Goal: Information Seeking & Learning: Get advice/opinions

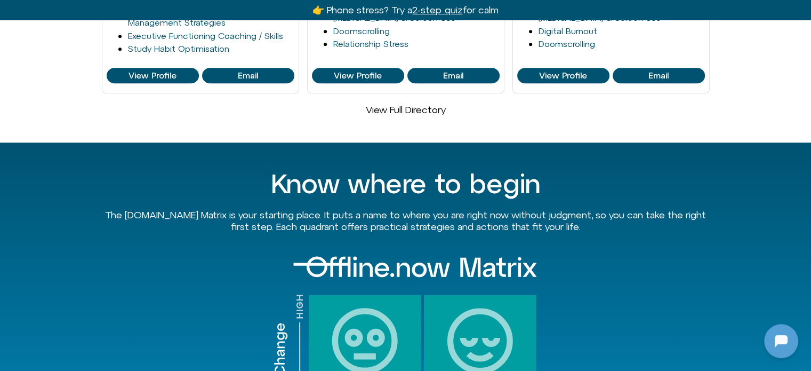
scroll to position [747, 0]
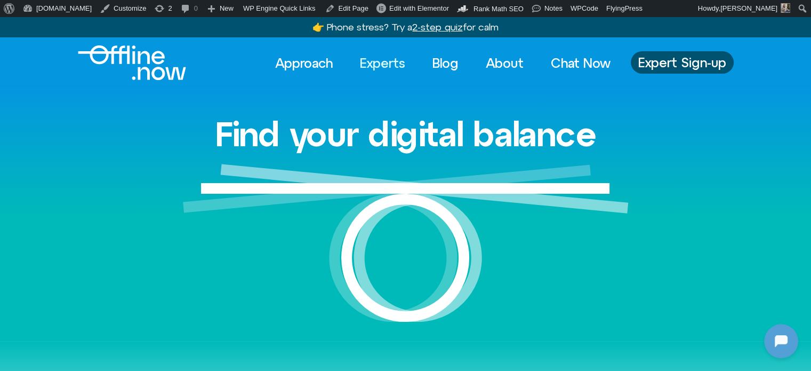
click at [386, 63] on link "Experts" at bounding box center [382, 62] width 65 height 23
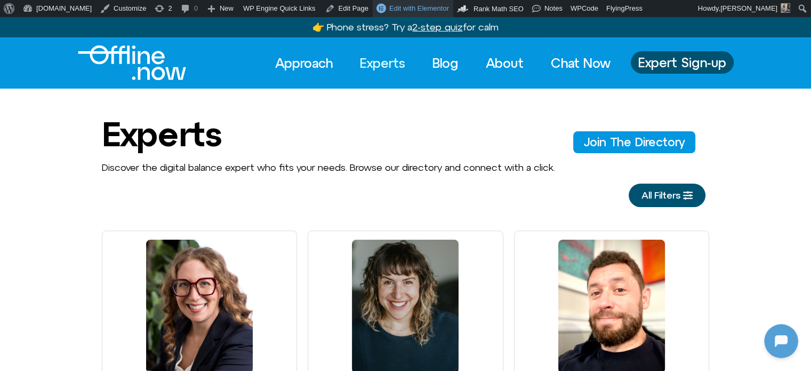
click at [399, 6] on span "Edit with Elementor" at bounding box center [419, 8] width 60 height 8
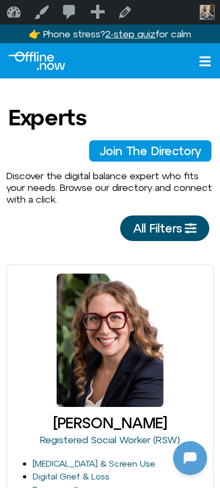
click at [133, 234] on span "All Filters" at bounding box center [157, 228] width 49 height 13
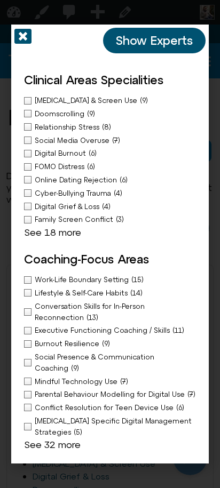
click at [21, 37] on icon "Off-Canvas" at bounding box center [22, 36] width 17 height 17
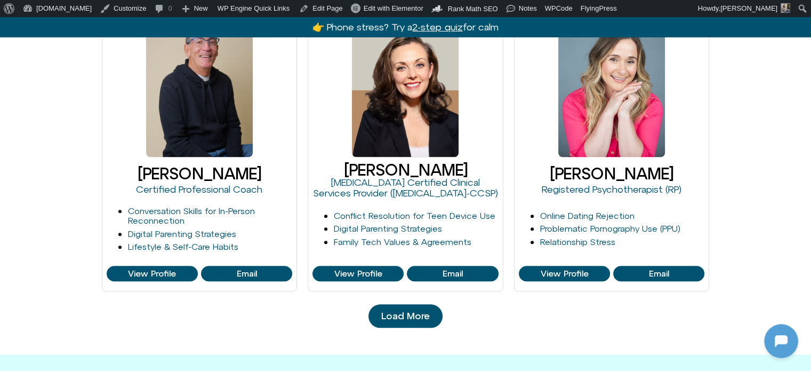
scroll to position [1280, 0]
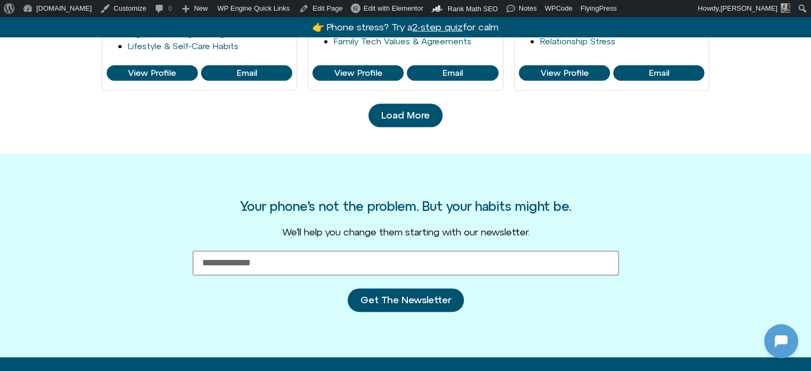
click at [259, 115] on span "Load More" at bounding box center [405, 115] width 49 height 11
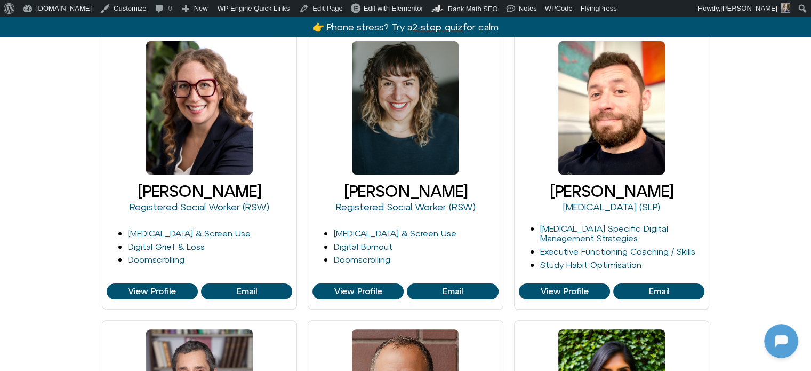
scroll to position [160, 0]
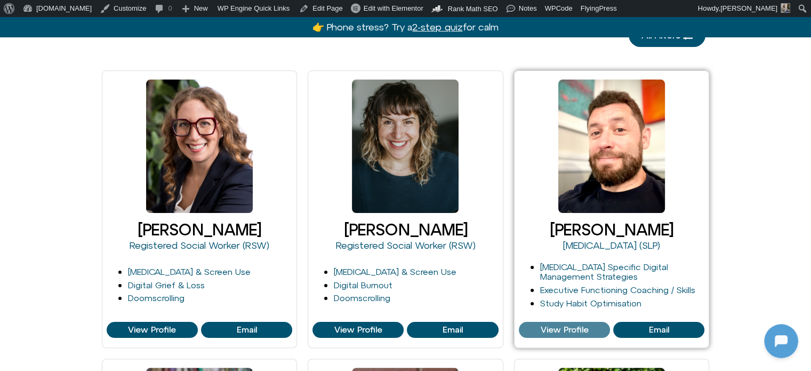
click at [259, 326] on span "View Profile" at bounding box center [564, 330] width 48 height 10
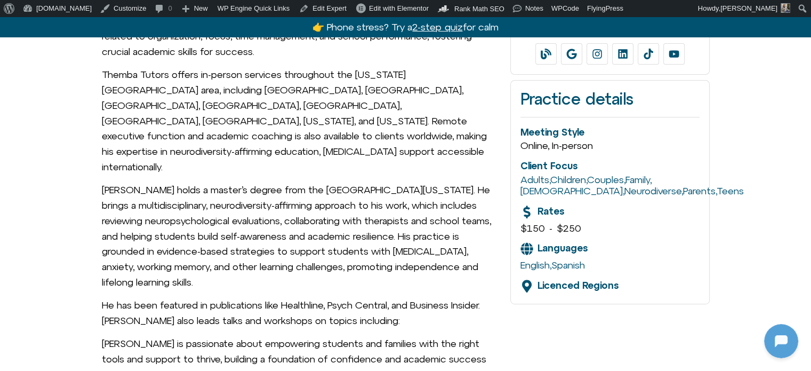
scroll to position [427, 0]
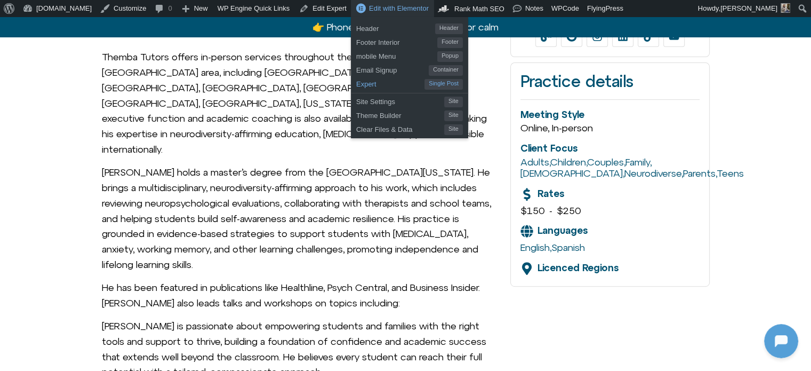
click at [356, 83] on span "Expert" at bounding box center [390, 83] width 68 height 14
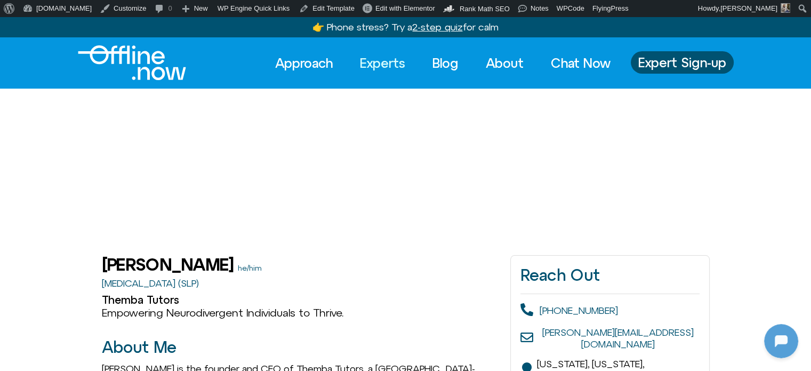
click at [366, 69] on link "Experts" at bounding box center [382, 62] width 65 height 23
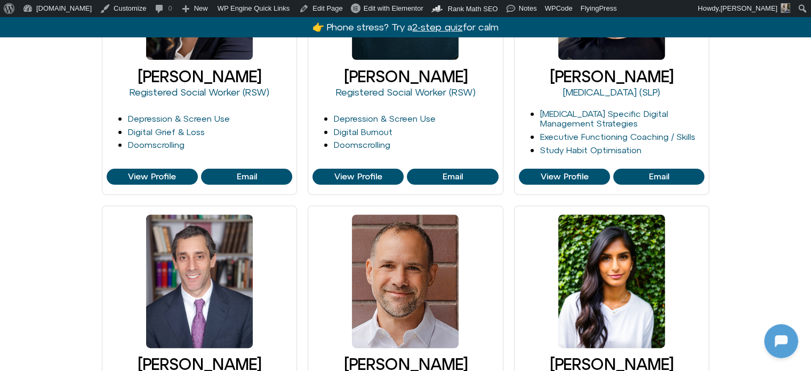
scroll to position [320, 0]
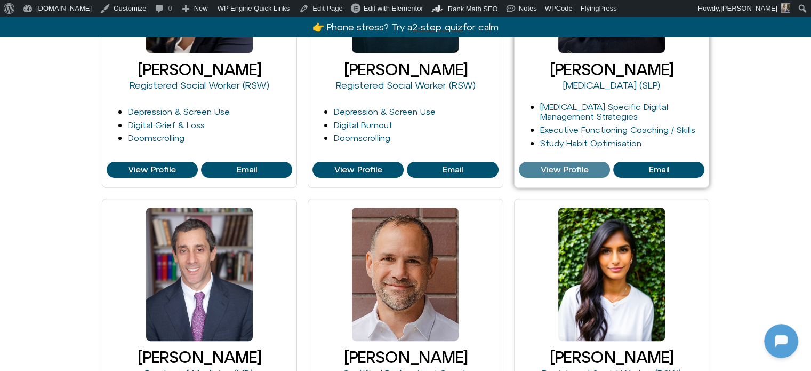
click at [572, 170] on span "View Profile" at bounding box center [564, 170] width 48 height 10
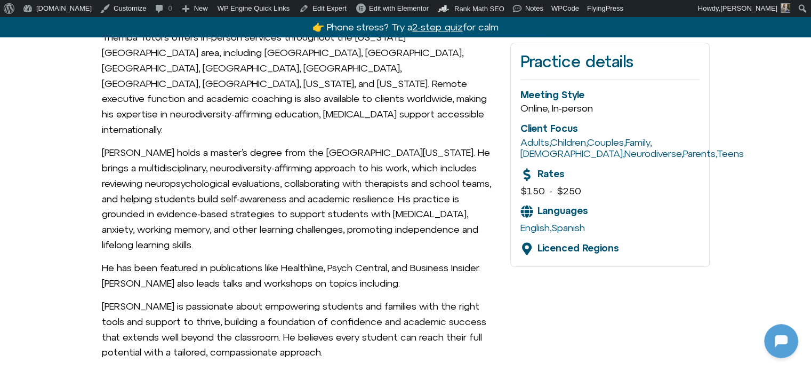
scroll to position [427, 0]
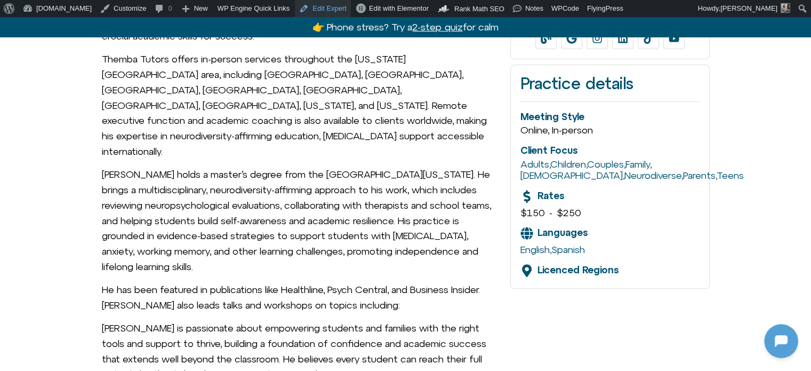
click at [305, 4] on link "Edit Expert" at bounding box center [323, 8] width 56 height 17
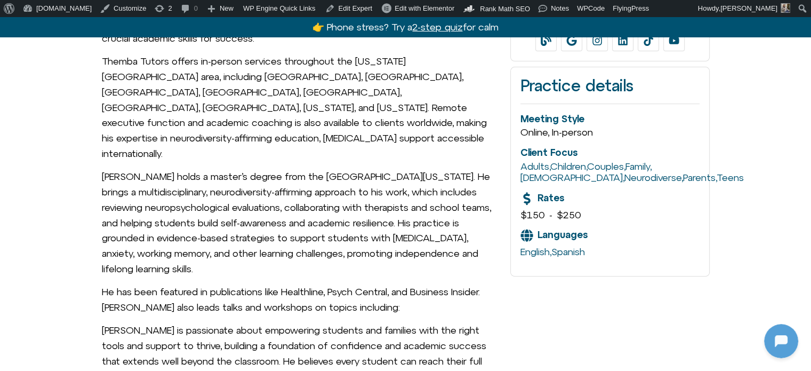
drag, startPoint x: 0, startPoint y: 0, endPoint x: 365, endPoint y: 155, distance: 396.4
click at [365, 169] on p "Craig holds a master’s degree from the University of Wisconsin–Madison. He brin…" at bounding box center [301, 223] width 398 height 108
click at [369, 231] on span "Craig Selinger is the founder and CEO of Themba Tutors, a NYC-based private pra…" at bounding box center [301, 161] width 398 height 445
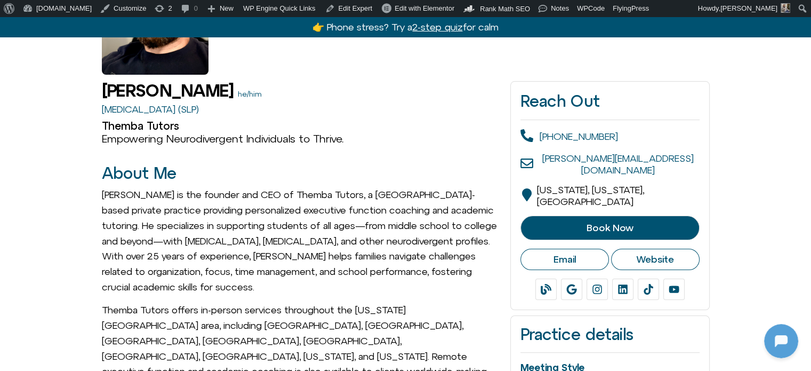
scroll to position [156, 0]
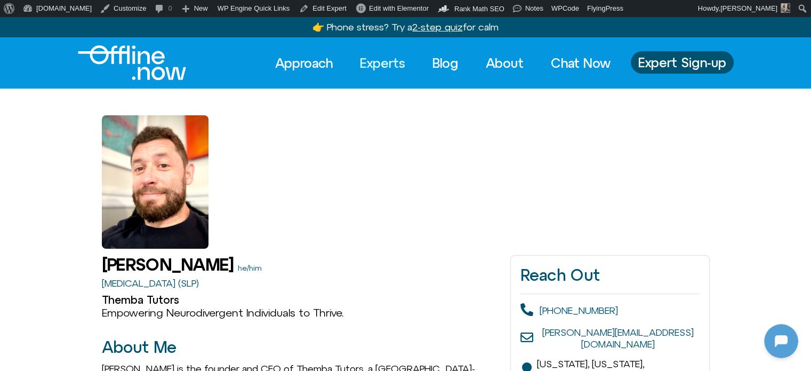
click at [378, 59] on link "Experts" at bounding box center [382, 62] width 65 height 23
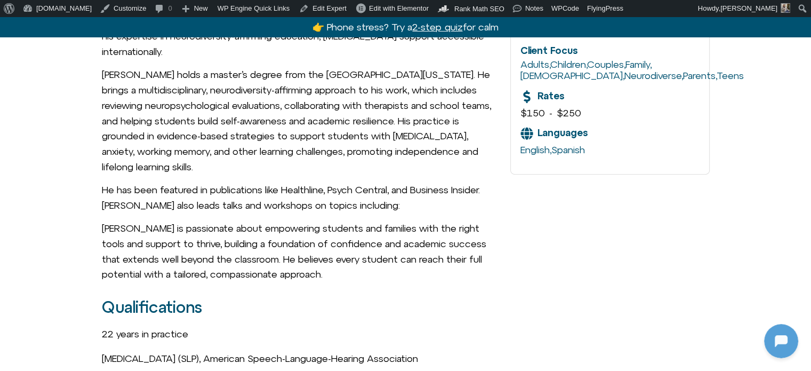
scroll to position [533, 0]
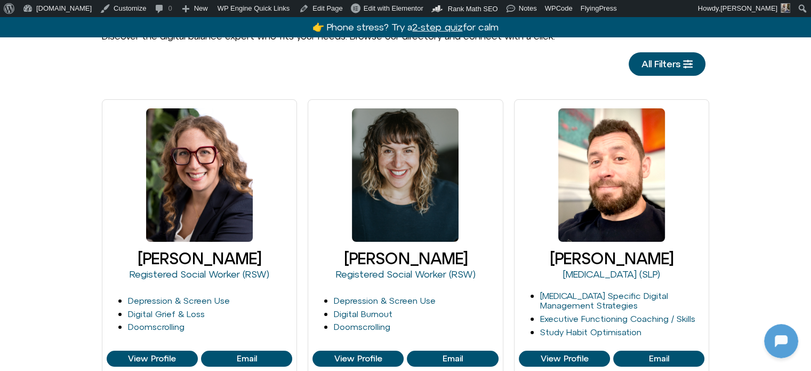
scroll to position [160, 0]
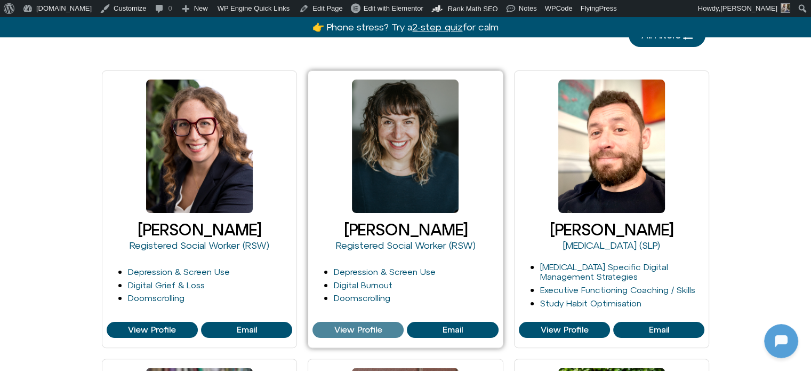
click at [334, 332] on span "View Profile" at bounding box center [358, 330] width 48 height 10
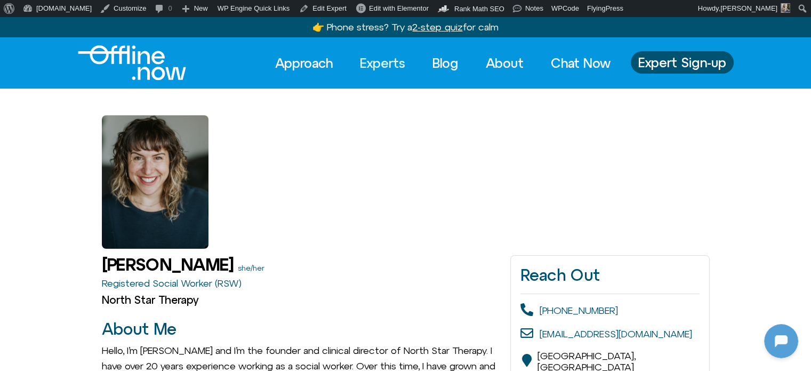
click at [391, 63] on link "Experts" at bounding box center [382, 62] width 65 height 23
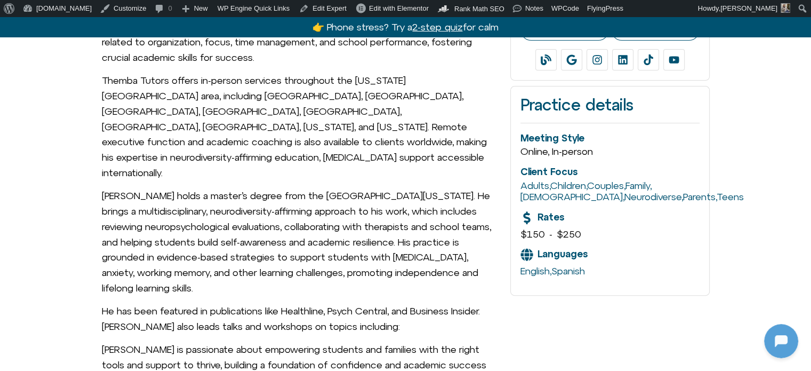
scroll to position [427, 0]
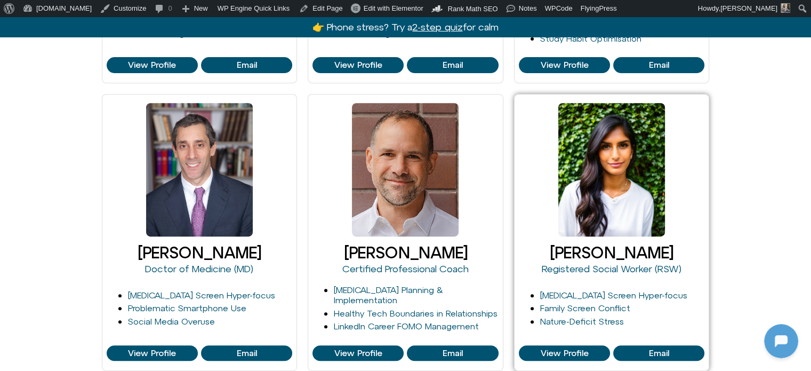
scroll to position [427, 0]
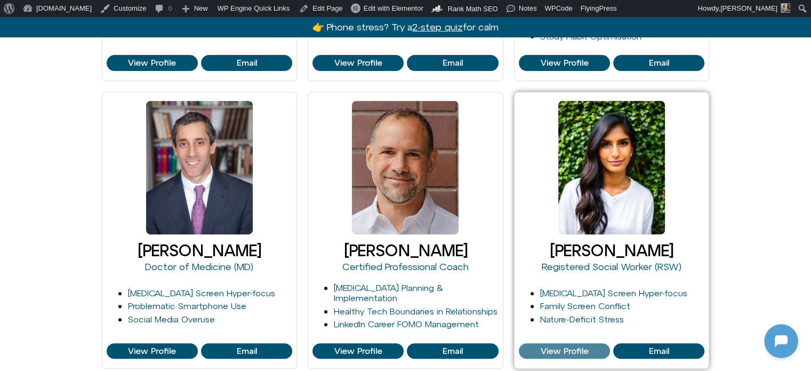
click at [586, 354] on span "View Profile" at bounding box center [564, 351] width 48 height 10
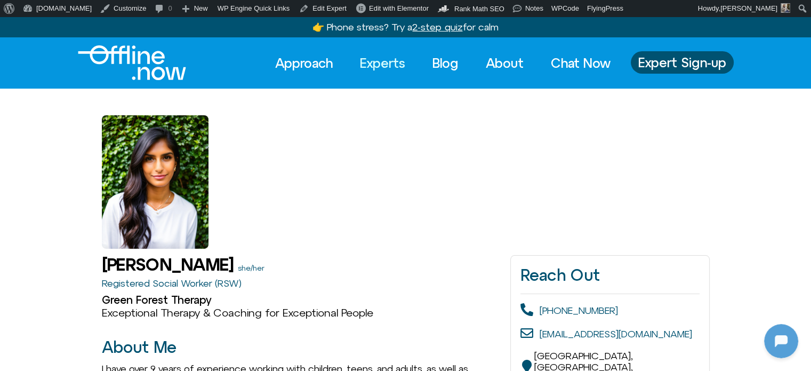
click at [380, 57] on link "Experts" at bounding box center [382, 62] width 65 height 23
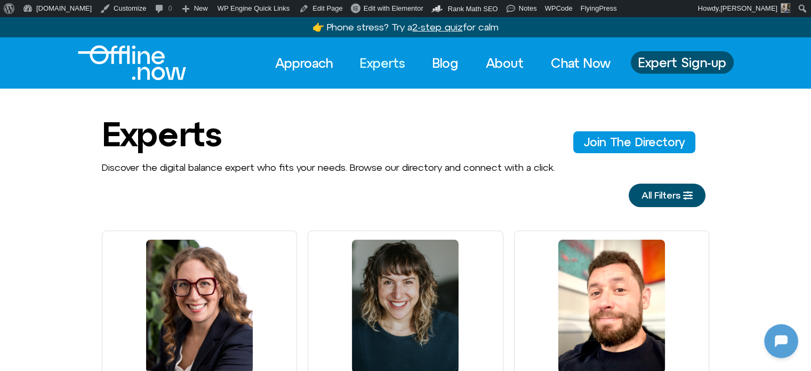
scroll to position [213, 0]
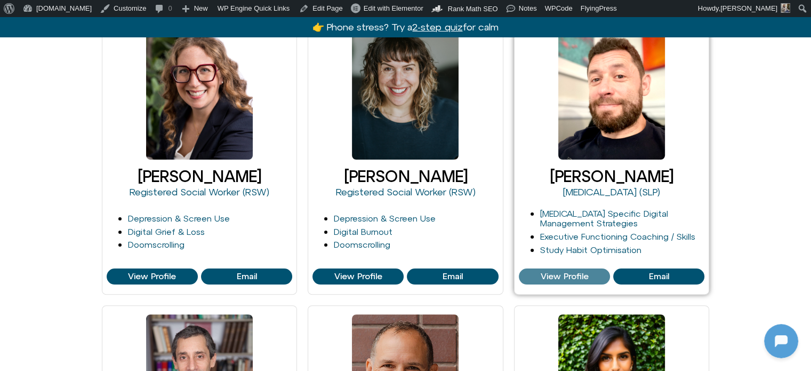
click at [562, 274] on span "View Profile" at bounding box center [564, 276] width 48 height 10
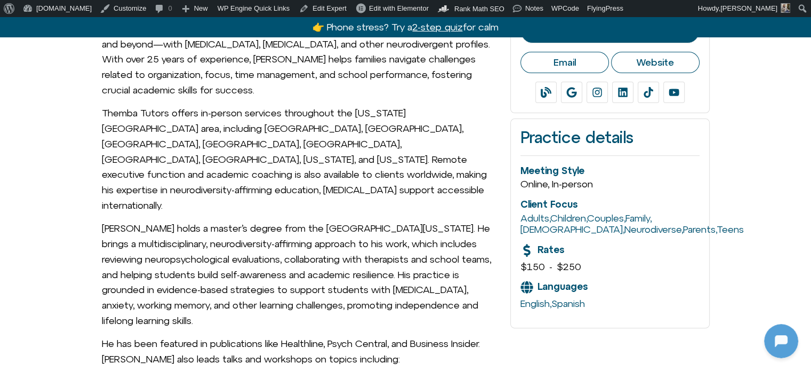
scroll to position [373, 0]
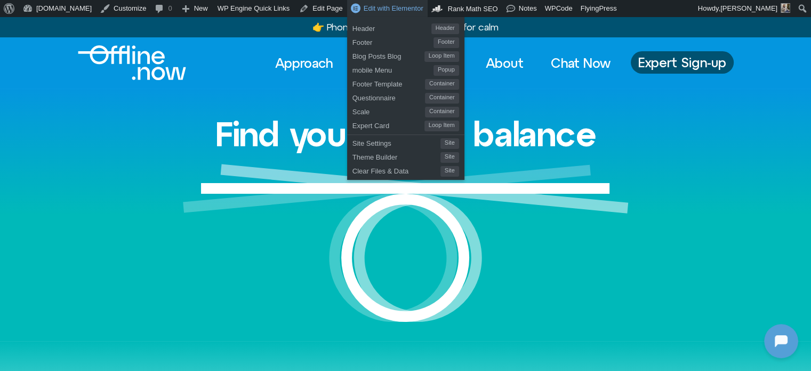
click at [245, 100] on div "Find your digital balance" at bounding box center [406, 215] width 608 height 252
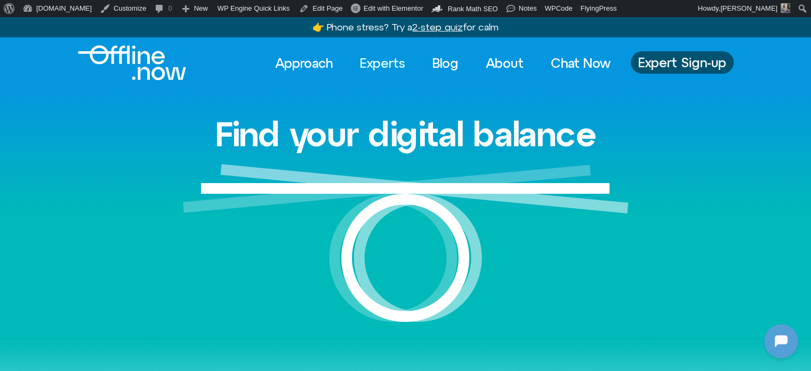
click at [370, 61] on link "Experts" at bounding box center [382, 62] width 65 height 23
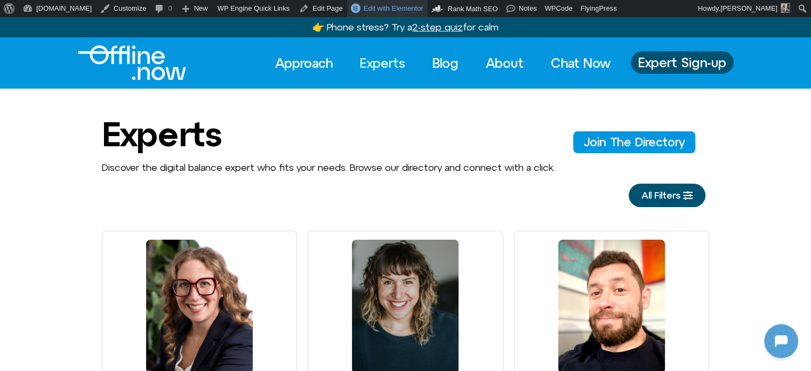
click at [364, 12] on span "Edit with Elementor" at bounding box center [394, 8] width 60 height 8
click at [664, 195] on span "All Filters" at bounding box center [660, 195] width 39 height 11
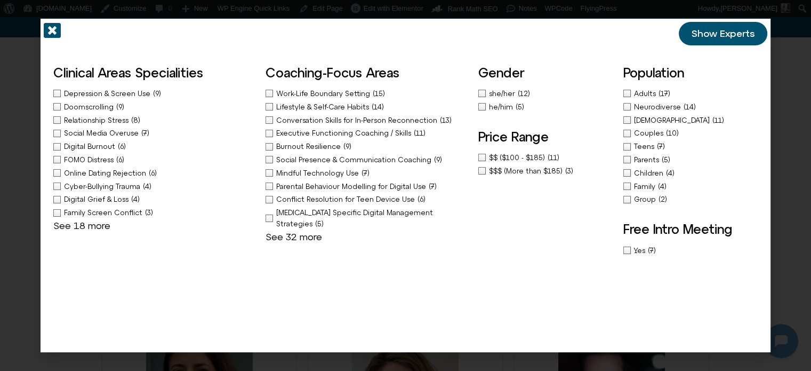
scroll to position [267, 0]
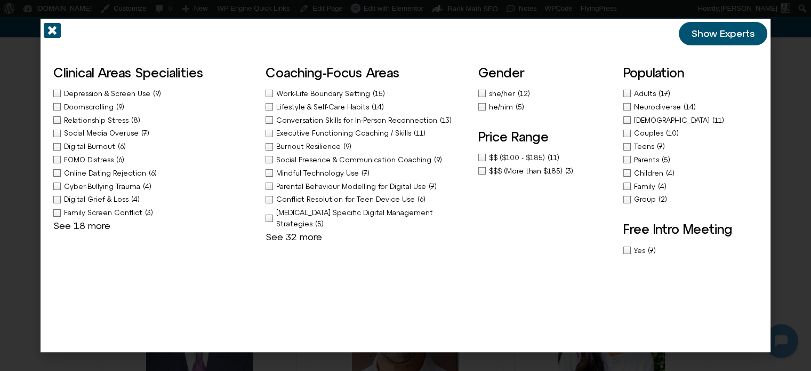
click at [307, 116] on span "Conversation Skills for In-Person Reconnection" at bounding box center [358, 120] width 164 height 8
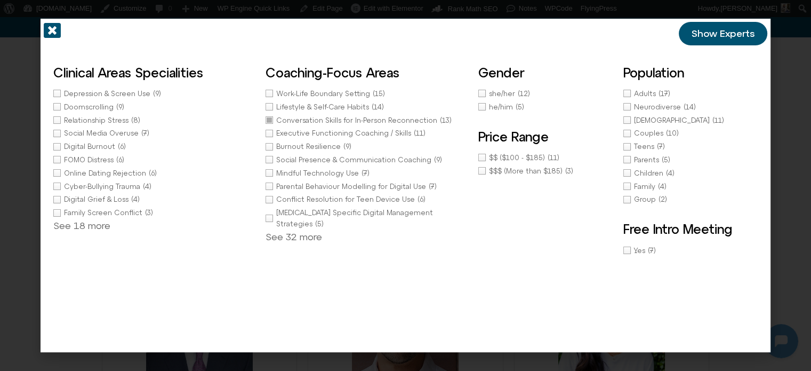
click at [495, 94] on div "Gender she/her (12) he/him (5) Price Range $$ ($100 - $185) (11) $$$ (More than…" at bounding box center [545, 159] width 134 height 197
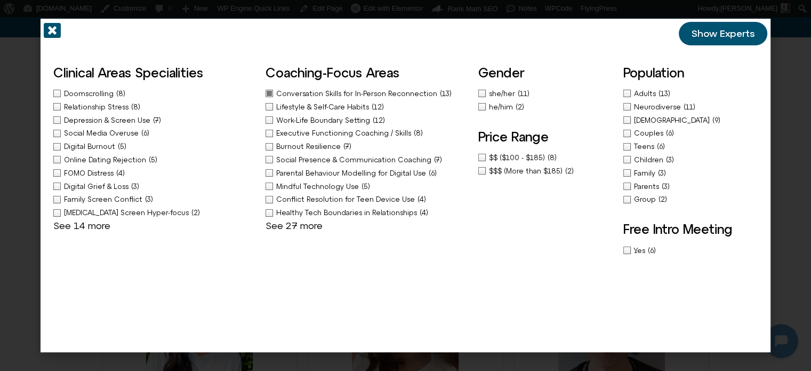
click at [292, 218] on div "Conversation Skills for In-Person Reconnection (13) Lifestyle & Self-Care Habit…" at bounding box center [367, 159] width 202 height 143
click at [280, 221] on link "See 27 more" at bounding box center [294, 225] width 57 height 11
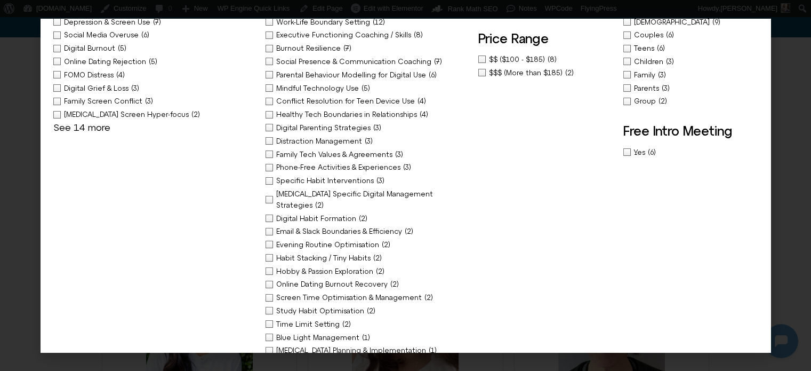
scroll to position [0, 0]
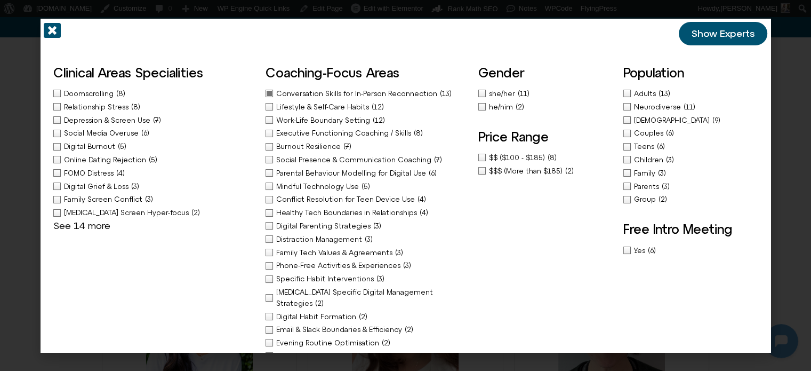
click at [637, 93] on span "Adults" at bounding box center [646, 94] width 25 height 8
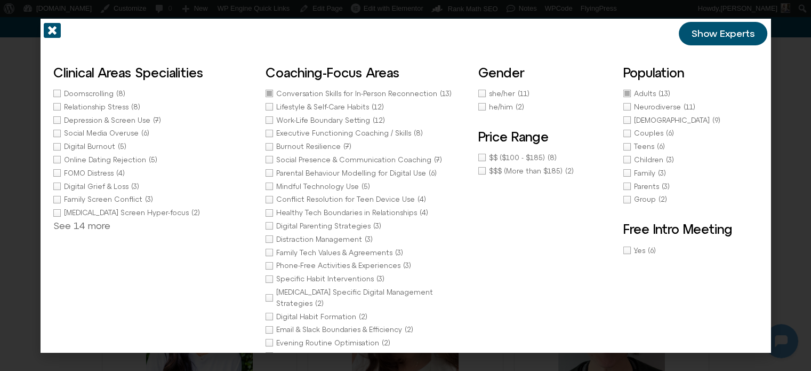
click at [44, 25] on icon "Off-Canvas" at bounding box center [52, 30] width 17 height 15
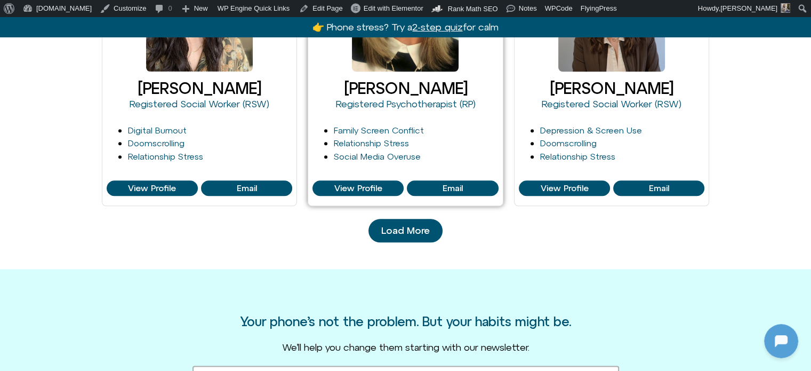
scroll to position [1243, 0]
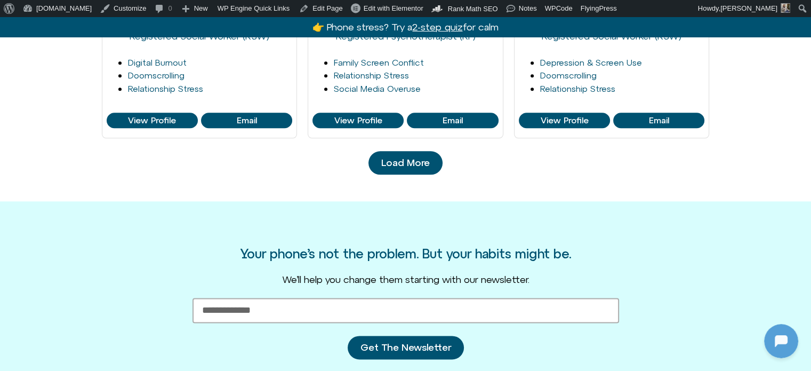
click at [404, 167] on span "Load More" at bounding box center [405, 162] width 49 height 11
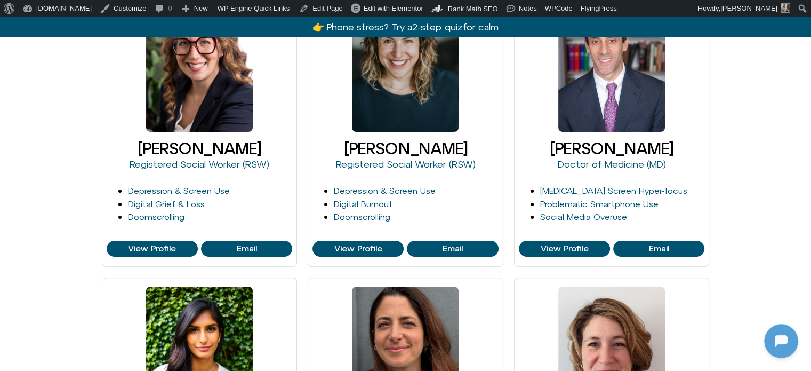
scroll to position [0, 0]
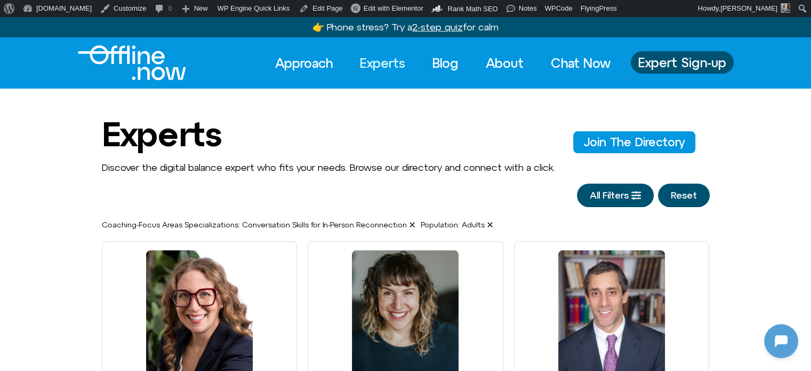
click at [671, 191] on button "Reset" at bounding box center [684, 194] width 52 height 23
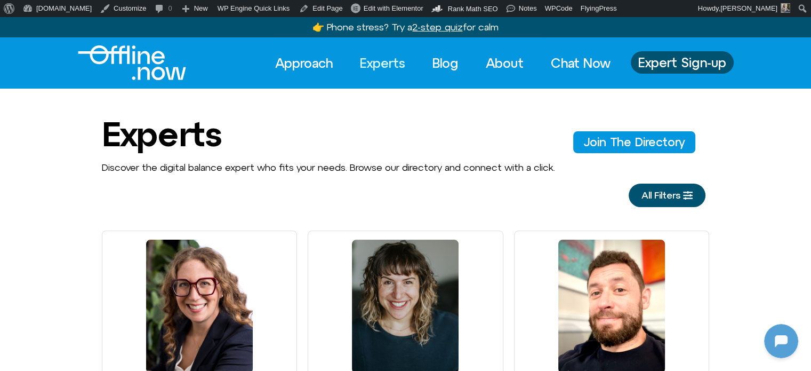
click at [374, 60] on link "Experts" at bounding box center [382, 62] width 65 height 23
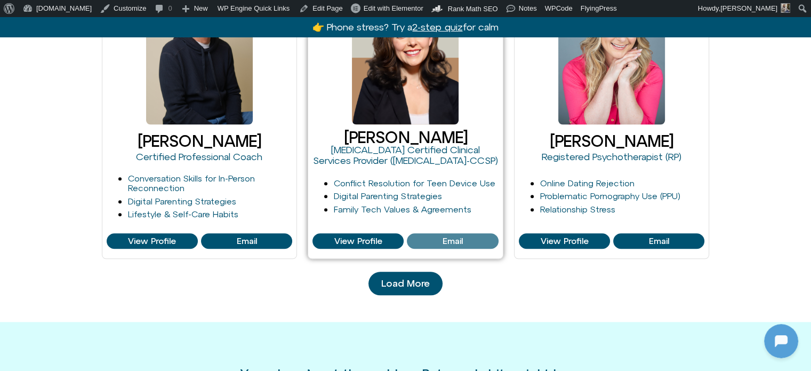
scroll to position [1120, 0]
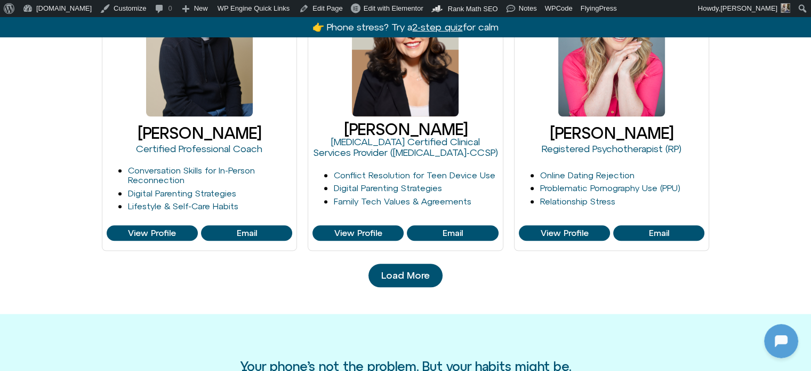
click at [402, 278] on span "Load More" at bounding box center [405, 275] width 49 height 11
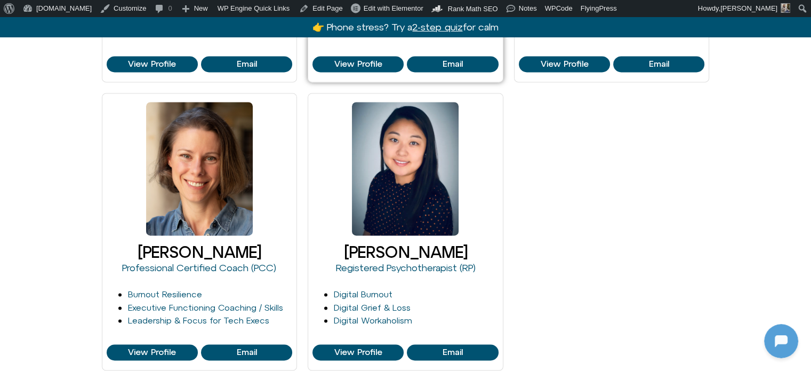
scroll to position [1493, 0]
